Goal: Navigation & Orientation: Find specific page/section

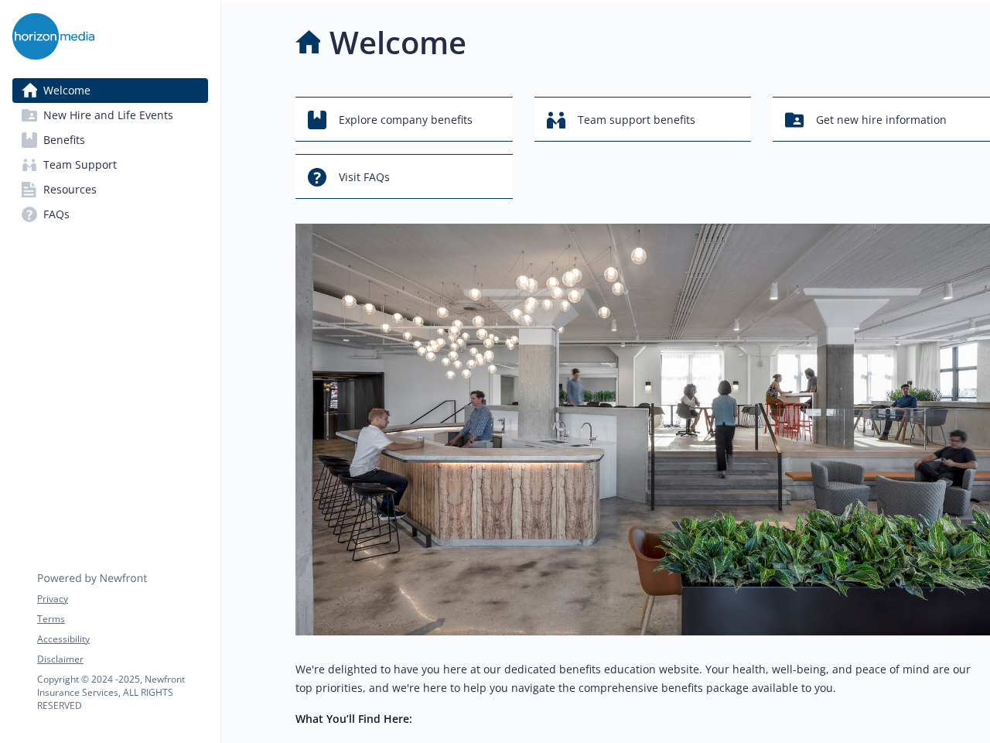
click at [495, 371] on img at bounding box center [642, 429] width 695 height 411
click at [122, 639] on link "Accessibility" at bounding box center [122, 639] width 170 height 14
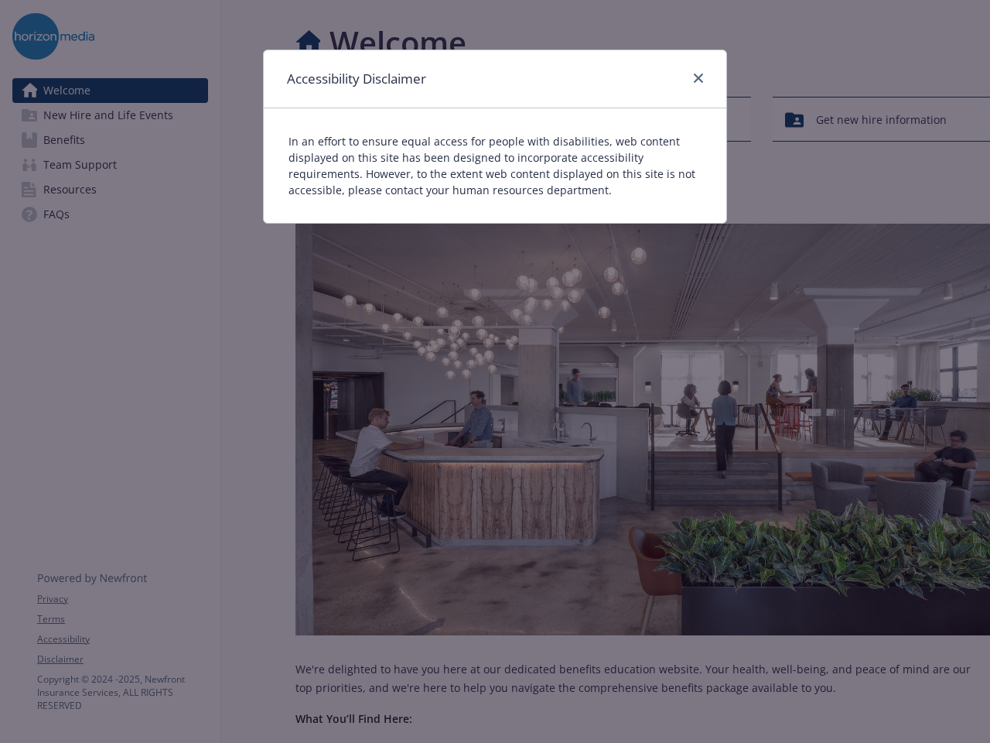
click at [122, 659] on div "Accessibility Disclaimer In an effort to ensure equal access for people with di…" at bounding box center [495, 371] width 990 height 743
click at [404, 119] on div "In an effort to ensure equal access for people with disabilities, web content d…" at bounding box center [495, 165] width 463 height 114
click at [643, 119] on div "In an effort to ensure equal access for people with disabilities, web content d…" at bounding box center [495, 165] width 463 height 114
click at [881, 119] on div "Accessibility Disclaimer In an effort to ensure equal access for people with di…" at bounding box center [495, 371] width 990 height 743
click at [404, 176] on p "In an effort to ensure equal access for people with disabilities, web content d…" at bounding box center [495, 165] width 413 height 65
